Goal: Task Accomplishment & Management: Complete application form

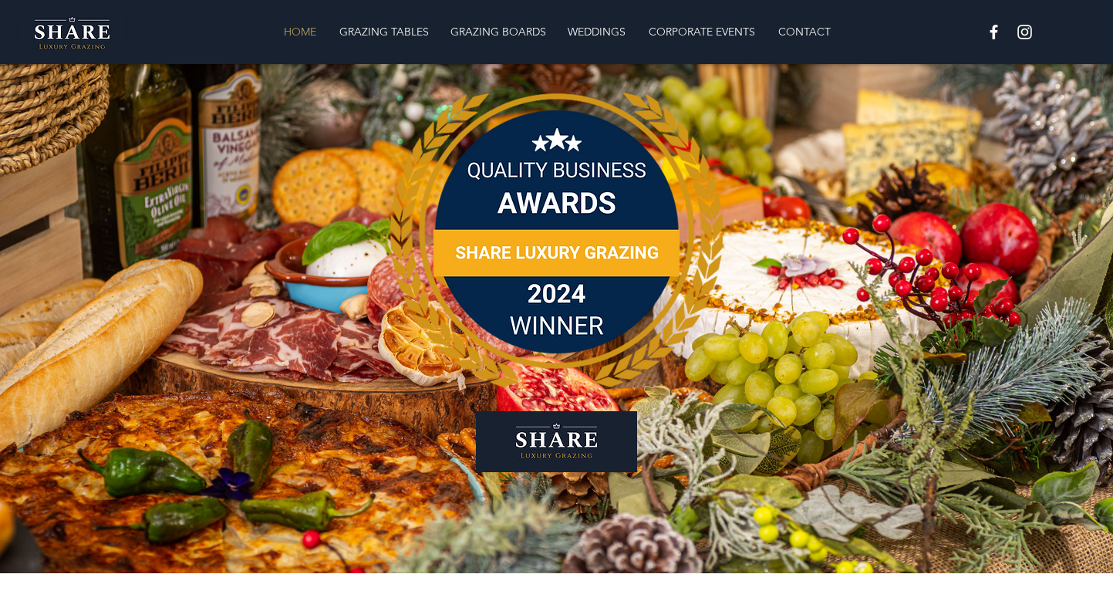
scroll to position [5, 0]
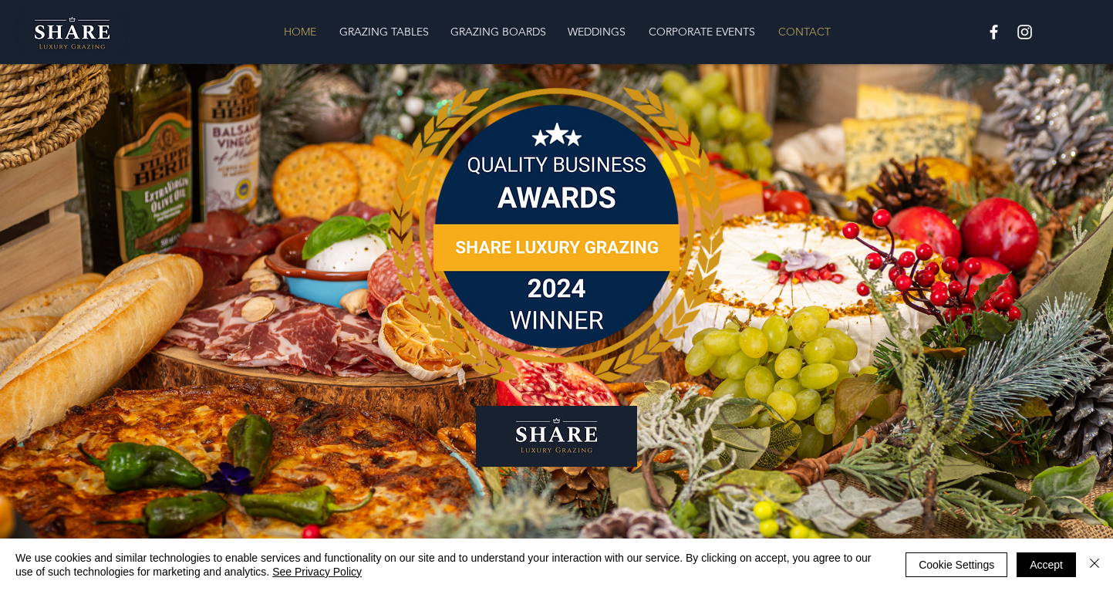
click at [788, 36] on p "CONTACT" at bounding box center [804, 31] width 68 height 31
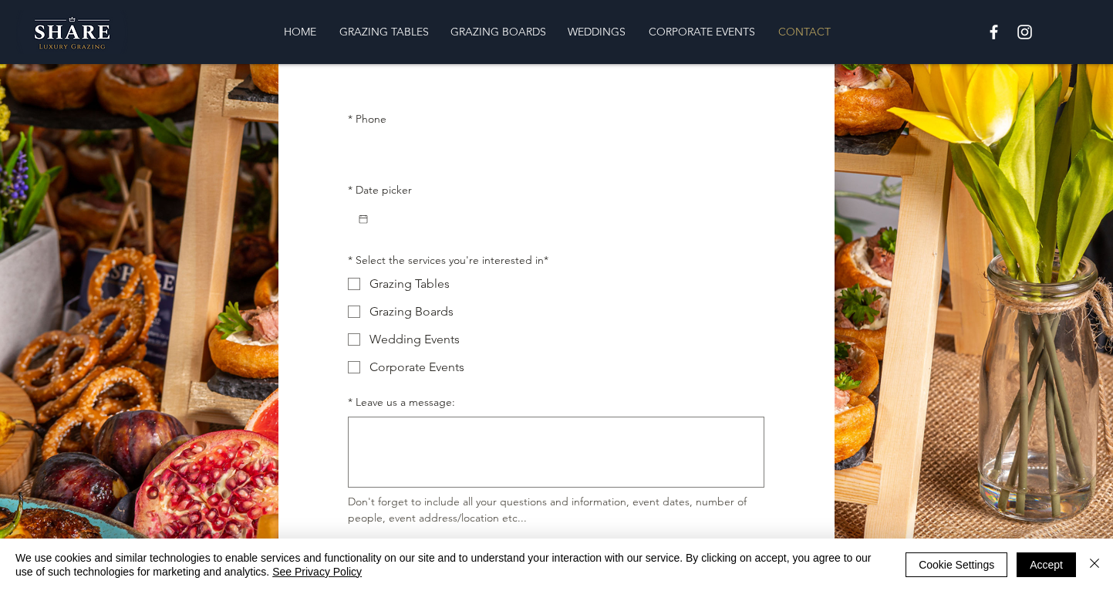
scroll to position [284, 0]
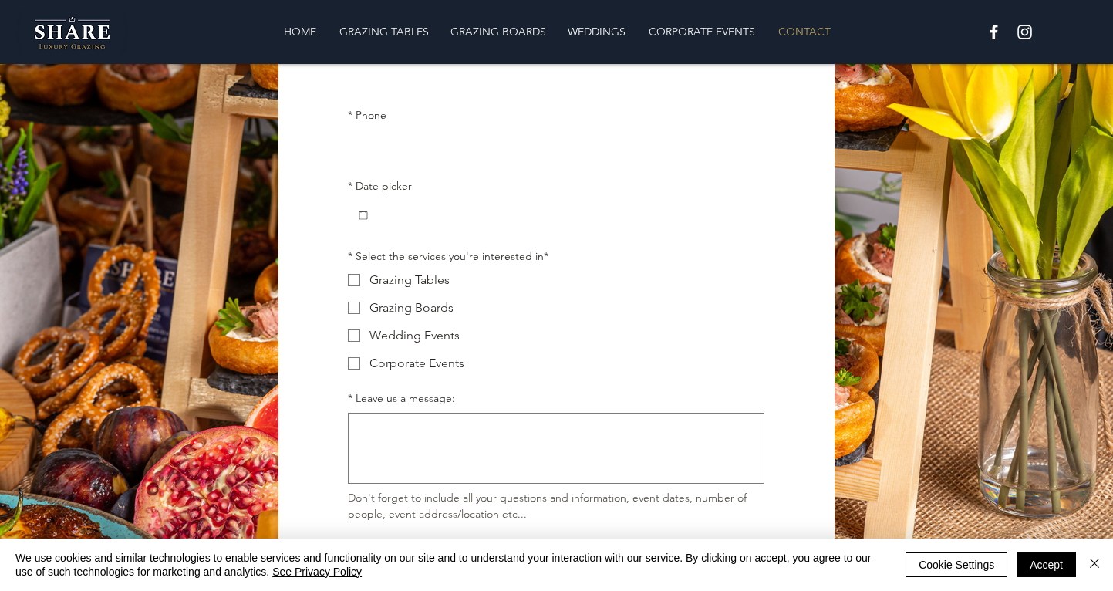
click at [400, 218] on input "* Date picker" at bounding box center [562, 215] width 386 height 31
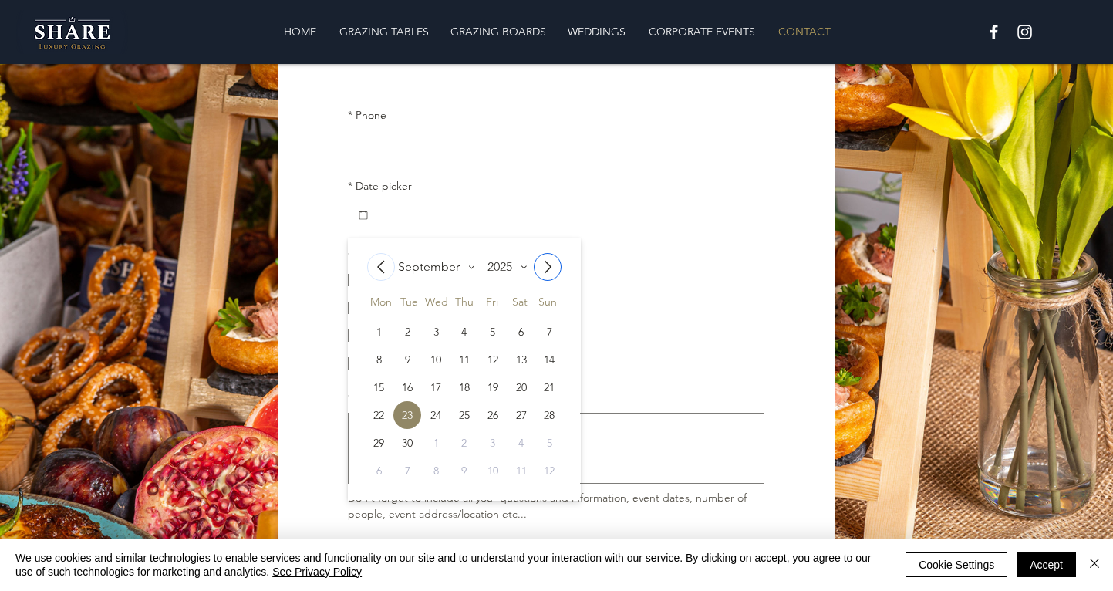
click at [560, 264] on span "Go to next month" at bounding box center [547, 267] width 26 height 26
click at [527, 335] on div "4" at bounding box center [521, 332] width 28 height 28
type input "[DATE]"
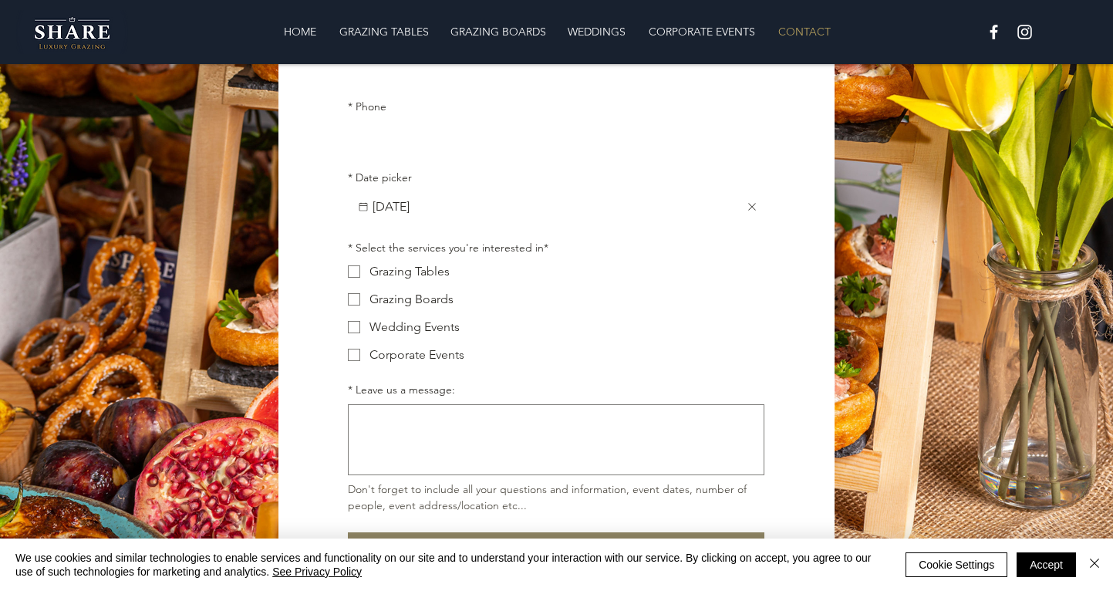
scroll to position [359, 0]
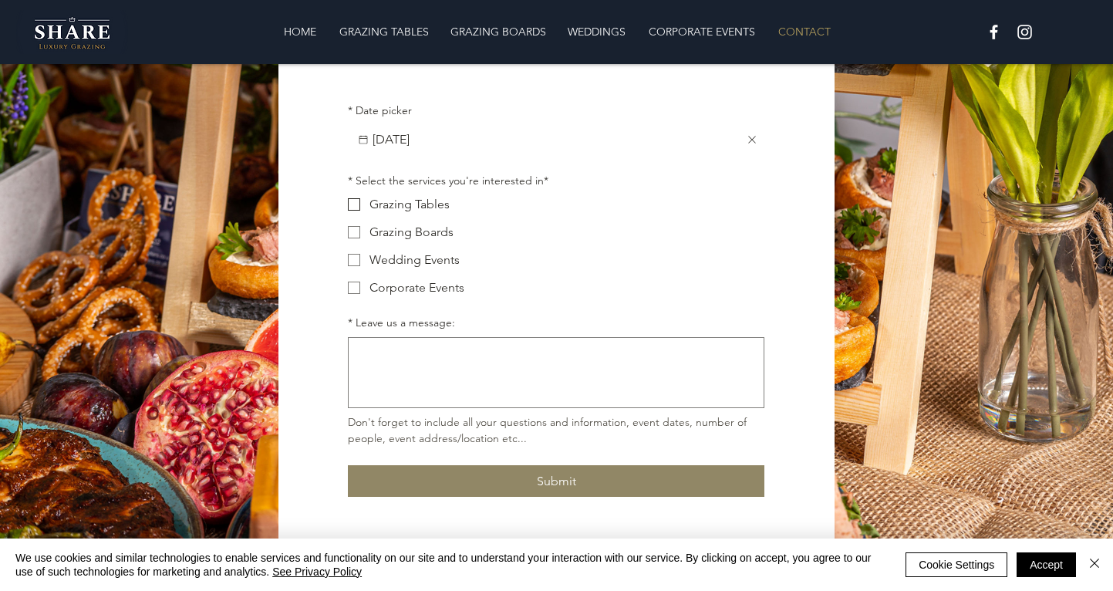
click at [354, 214] on label "Grazing Tables" at bounding box center [556, 204] width 416 height 19
click at [348, 204] on input "Grazing Tables" at bounding box center [347, 204] width 1 height 1
checkbox input "true"
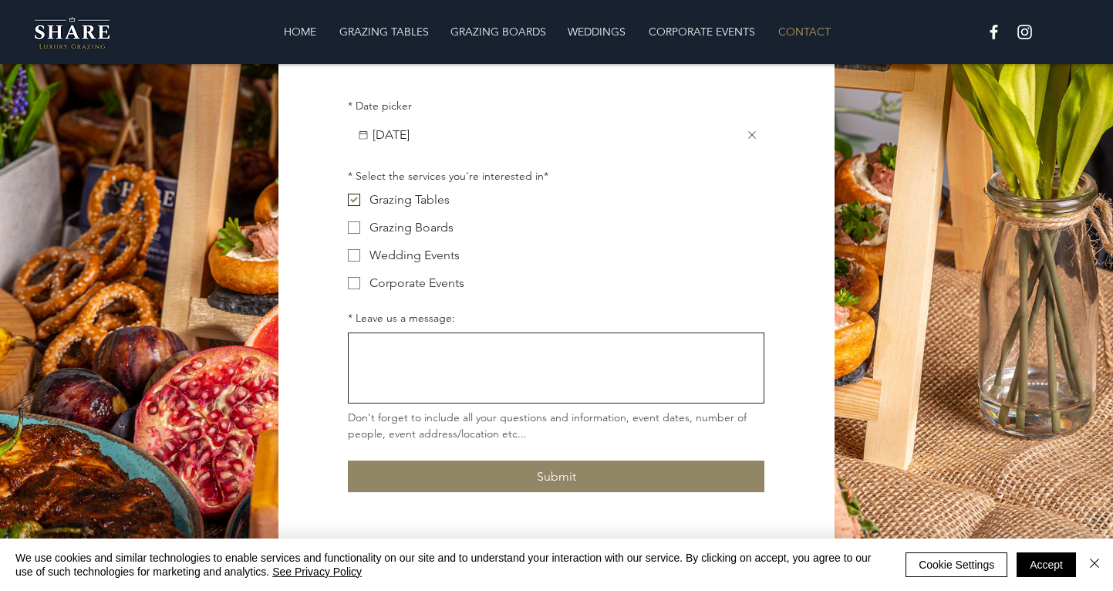
scroll to position [364, 0]
click at [1100, 565] on img "Close" at bounding box center [1094, 563] width 19 height 19
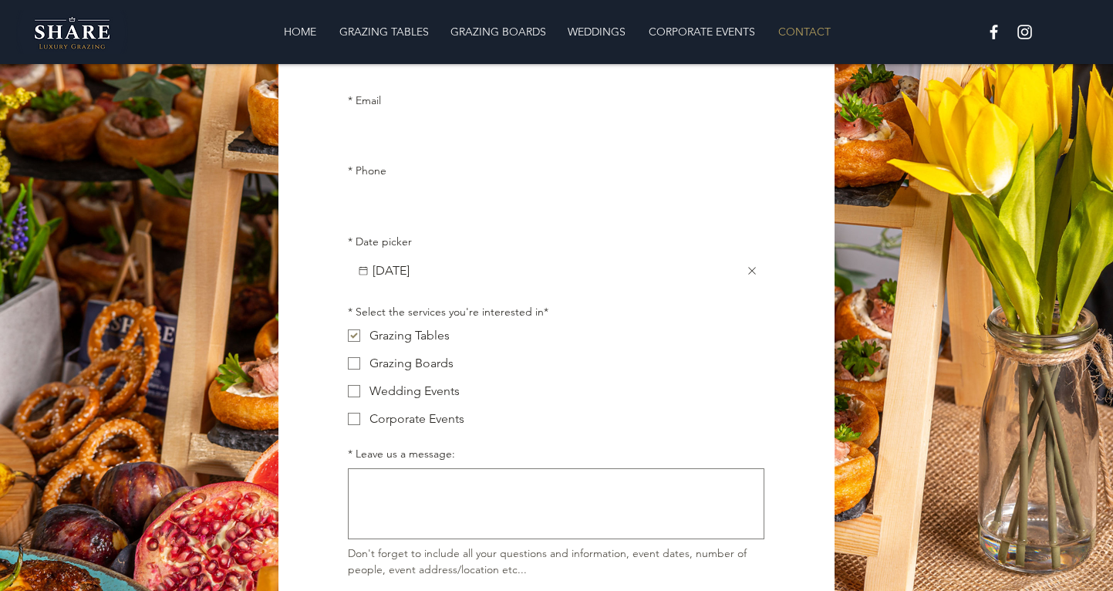
scroll to position [153, 0]
